Goal: Information Seeking & Learning: Find specific fact

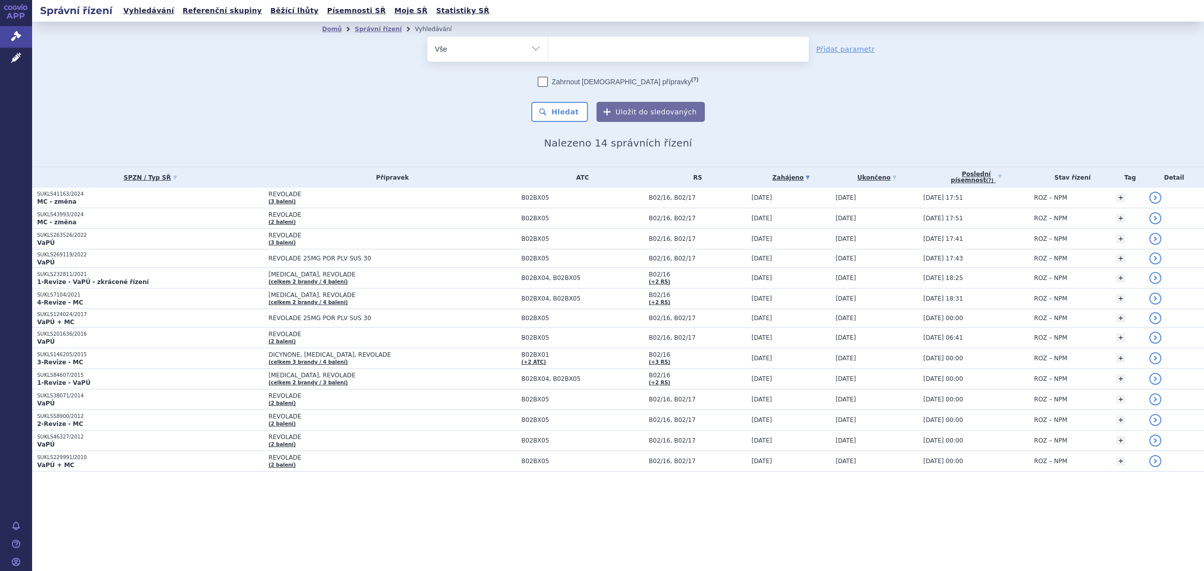
select select
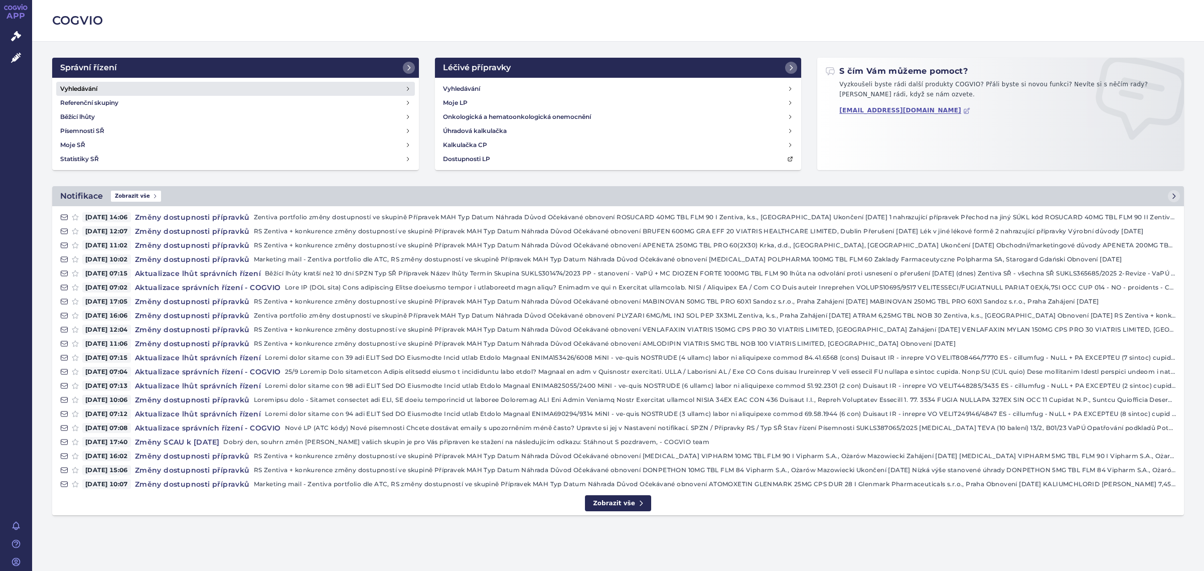
click at [166, 89] on link "Vyhledávání" at bounding box center [235, 89] width 359 height 14
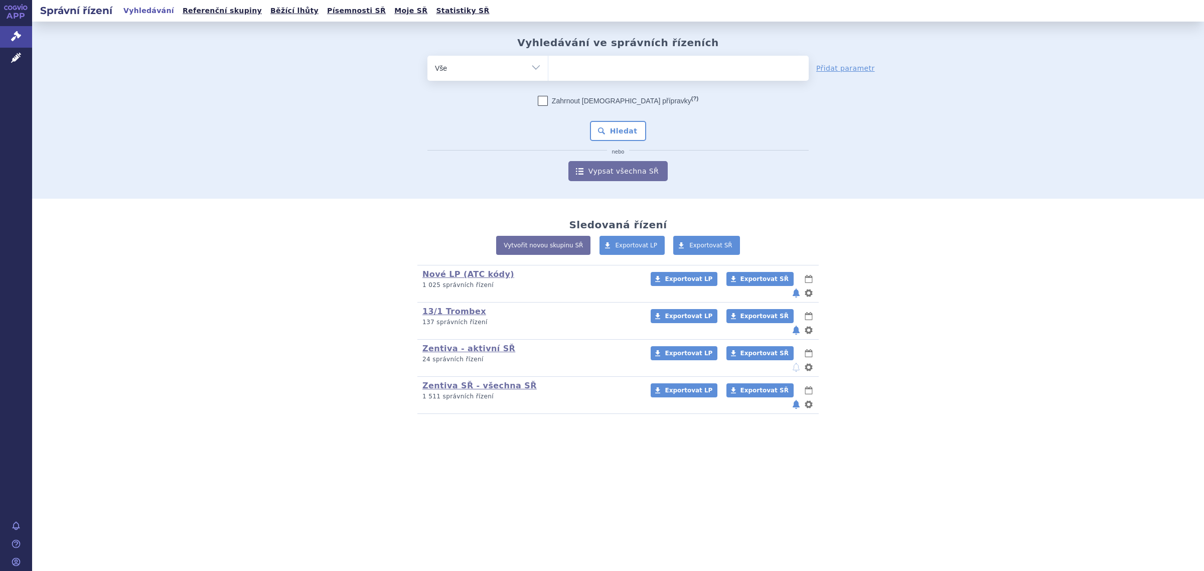
click at [634, 66] on ul at bounding box center [678, 66] width 260 height 21
click at [548, 66] on select at bounding box center [548, 67] width 1 height 25
type input "jame"
type input "james"
type input "jamesi"
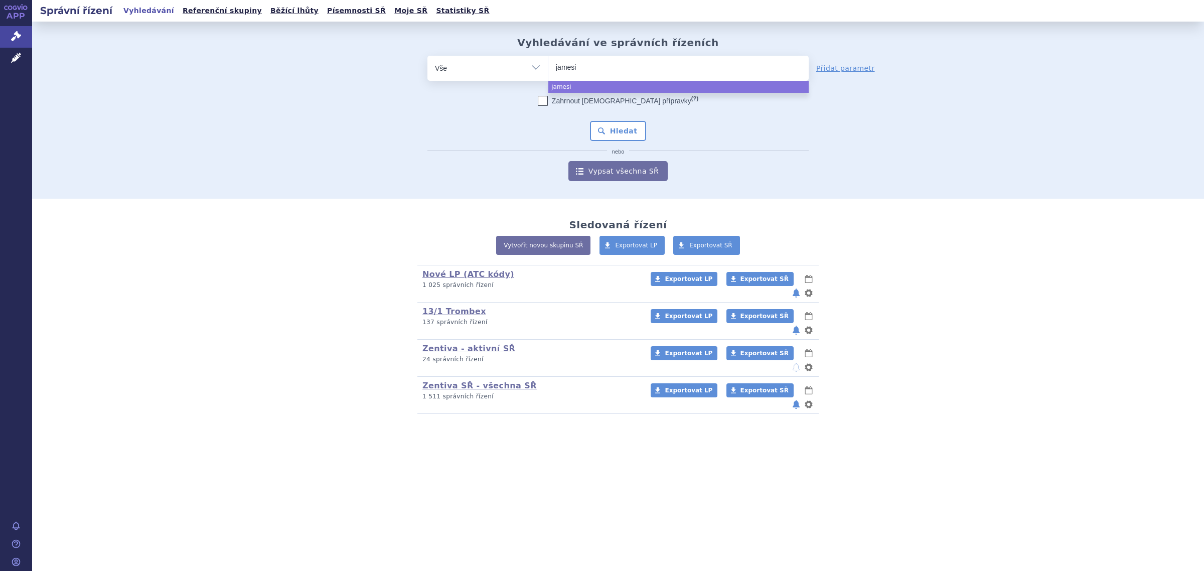
select select "jamesi"
click at [623, 127] on button "Hledat" at bounding box center [618, 131] width 57 height 20
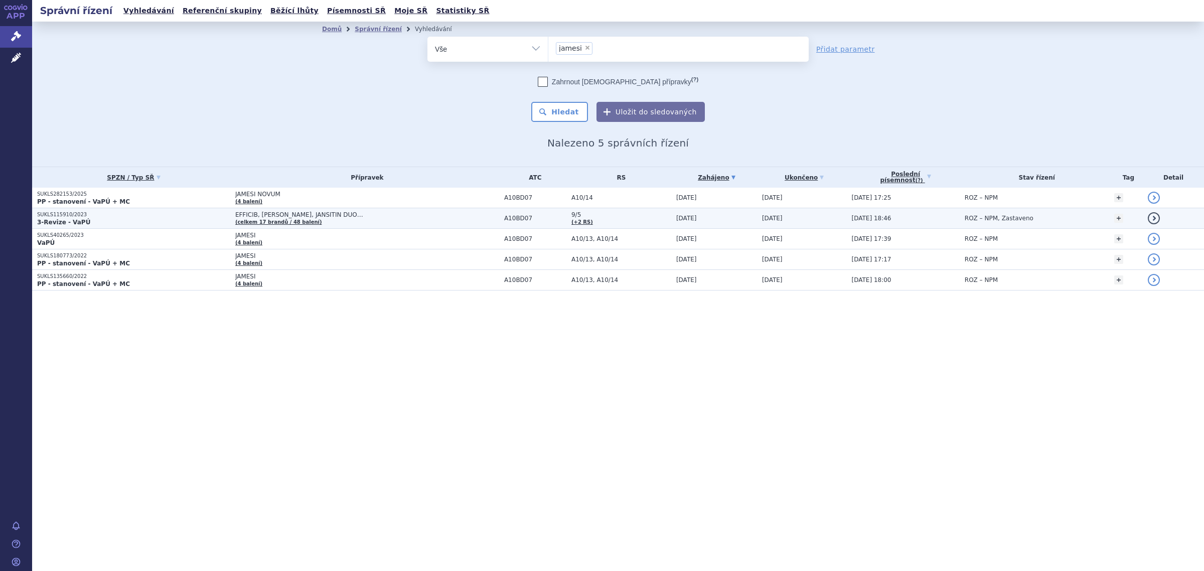
click at [274, 211] on span "EFFICIB, [PERSON_NAME], JANSITIN DUO…" at bounding box center [360, 214] width 251 height 7
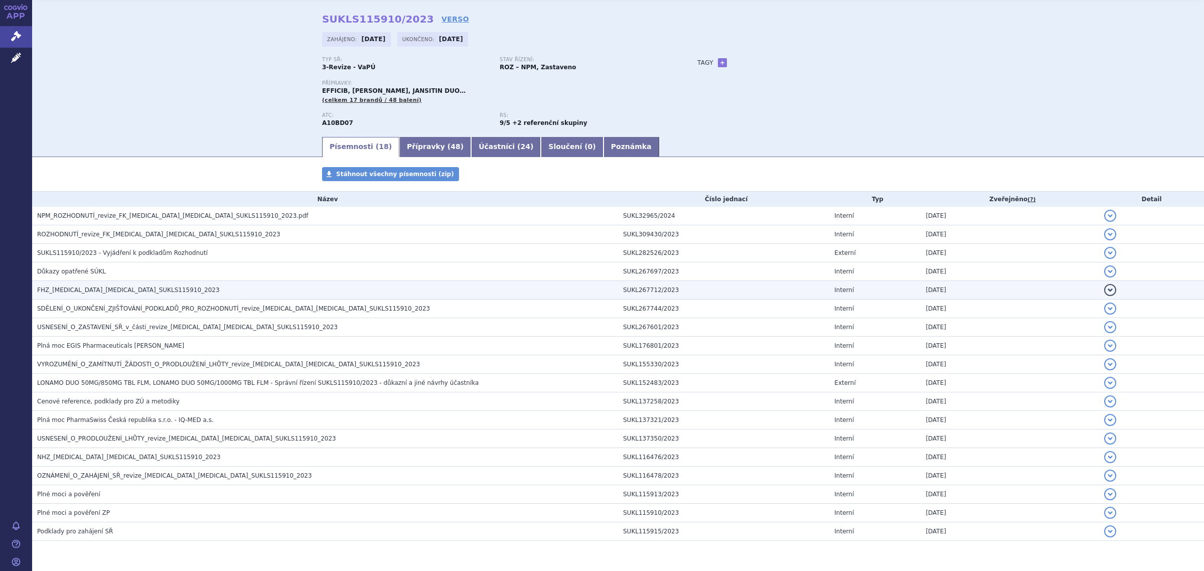
scroll to position [66, 0]
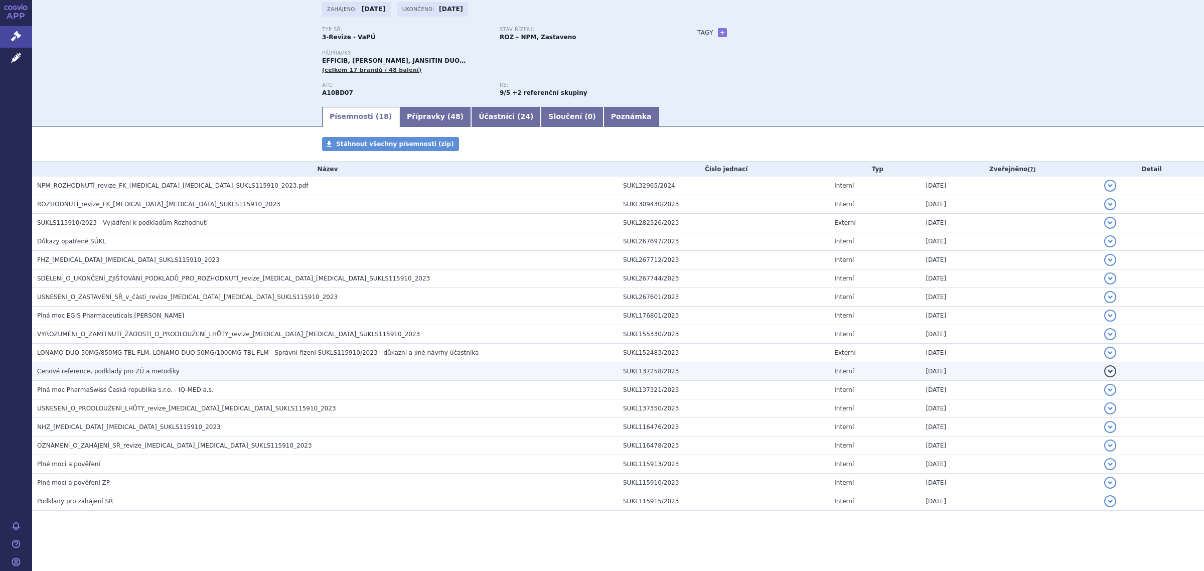
click at [113, 369] on span "Cenové reference, podklady pro ZÚ a metodiky" at bounding box center [108, 371] width 142 height 7
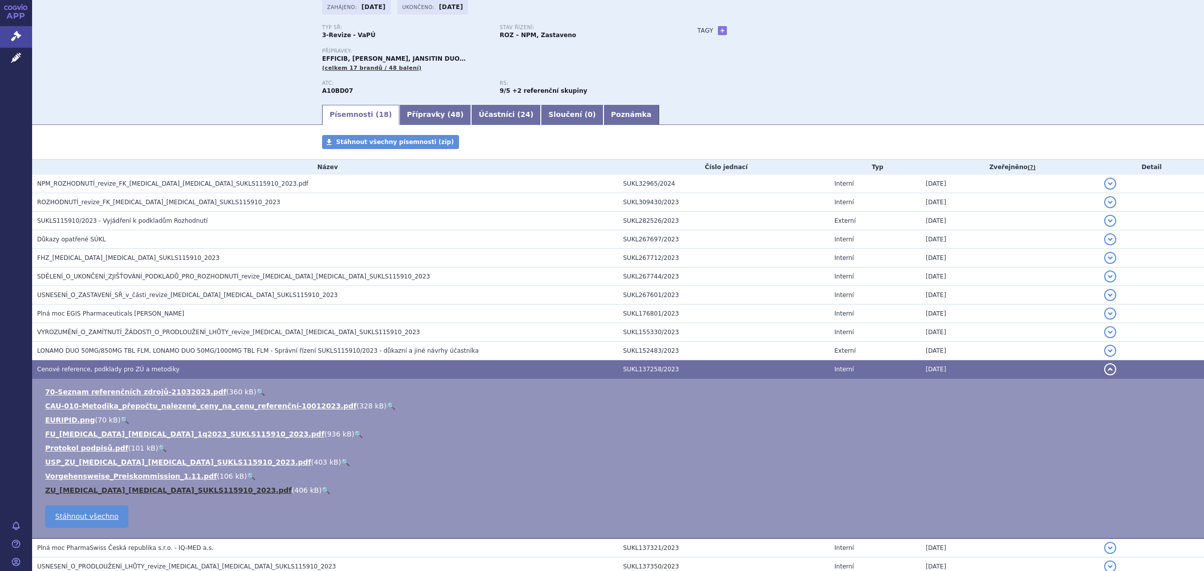
click at [85, 490] on link "ZU_metformin_sitagliptin_SUKLS115910_2023.pdf" at bounding box center [168, 490] width 246 height 8
